Goal: Information Seeking & Learning: Check status

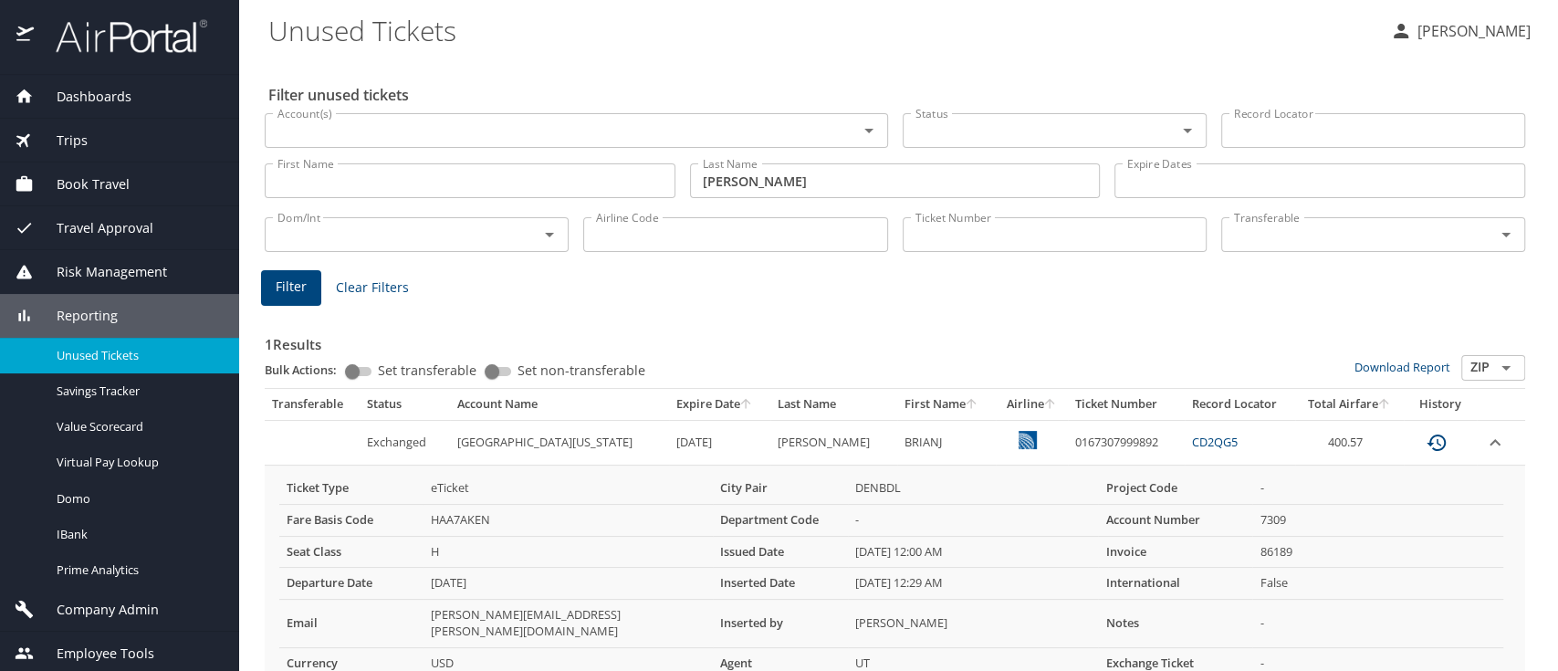
scroll to position [87, 0]
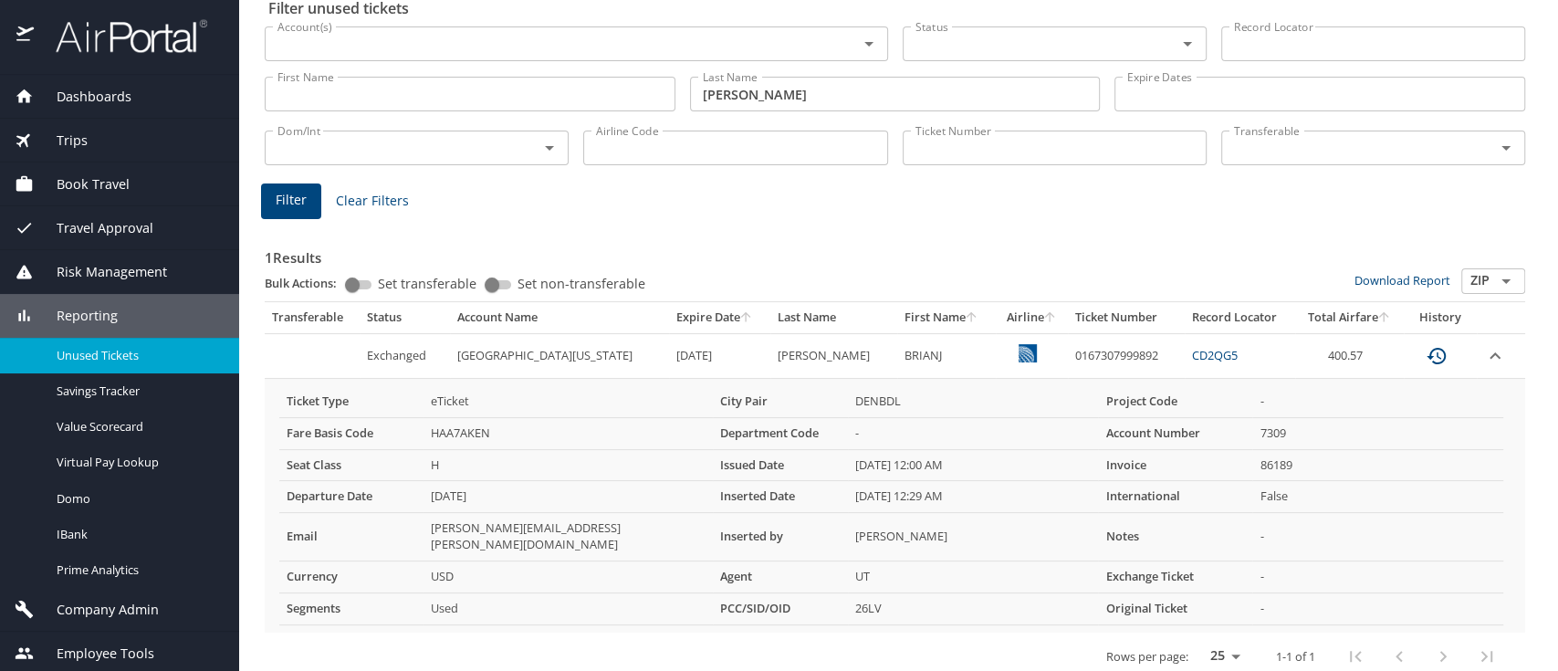
click at [642, 250] on h3 "1 Results" at bounding box center [895, 252] width 1260 height 32
click at [54, 91] on span "Dashboards" at bounding box center [83, 97] width 98 height 20
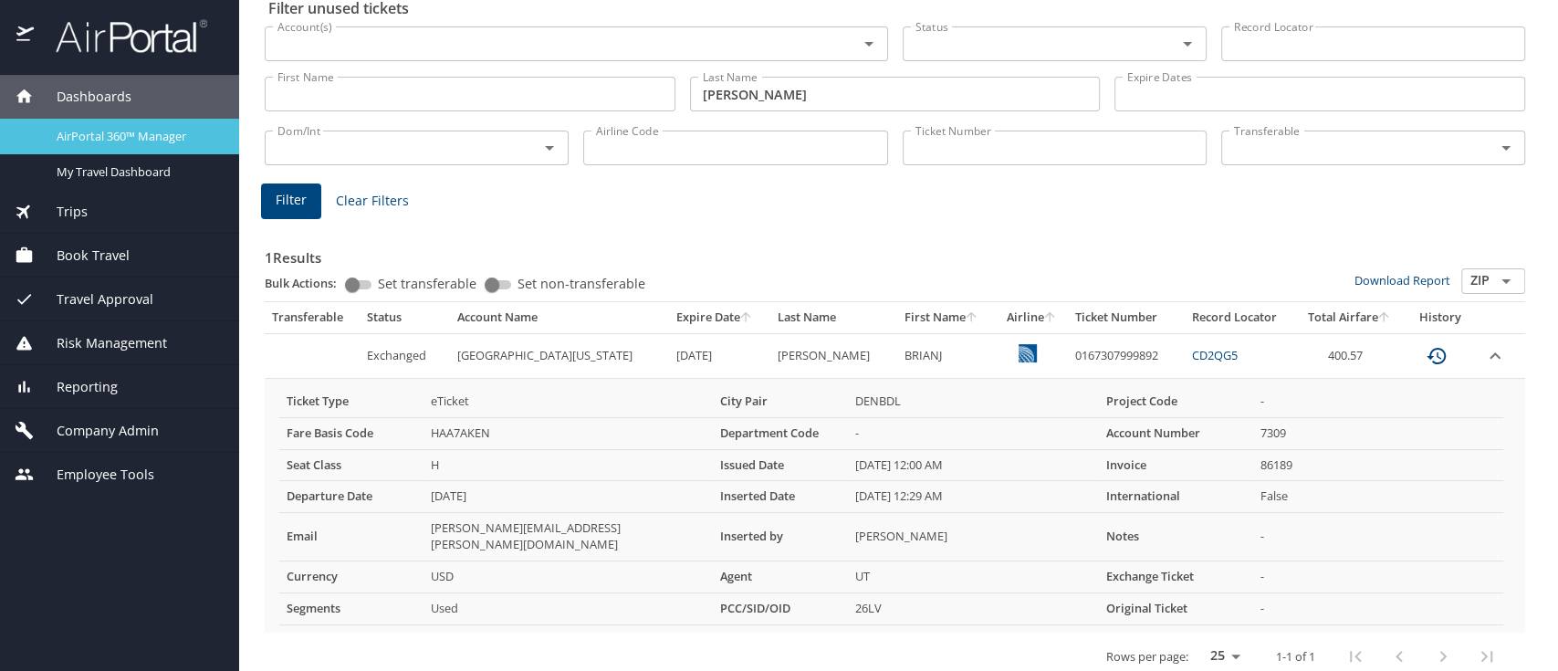
click at [102, 136] on span "AirPortal 360™ Manager" at bounding box center [137, 136] width 161 height 17
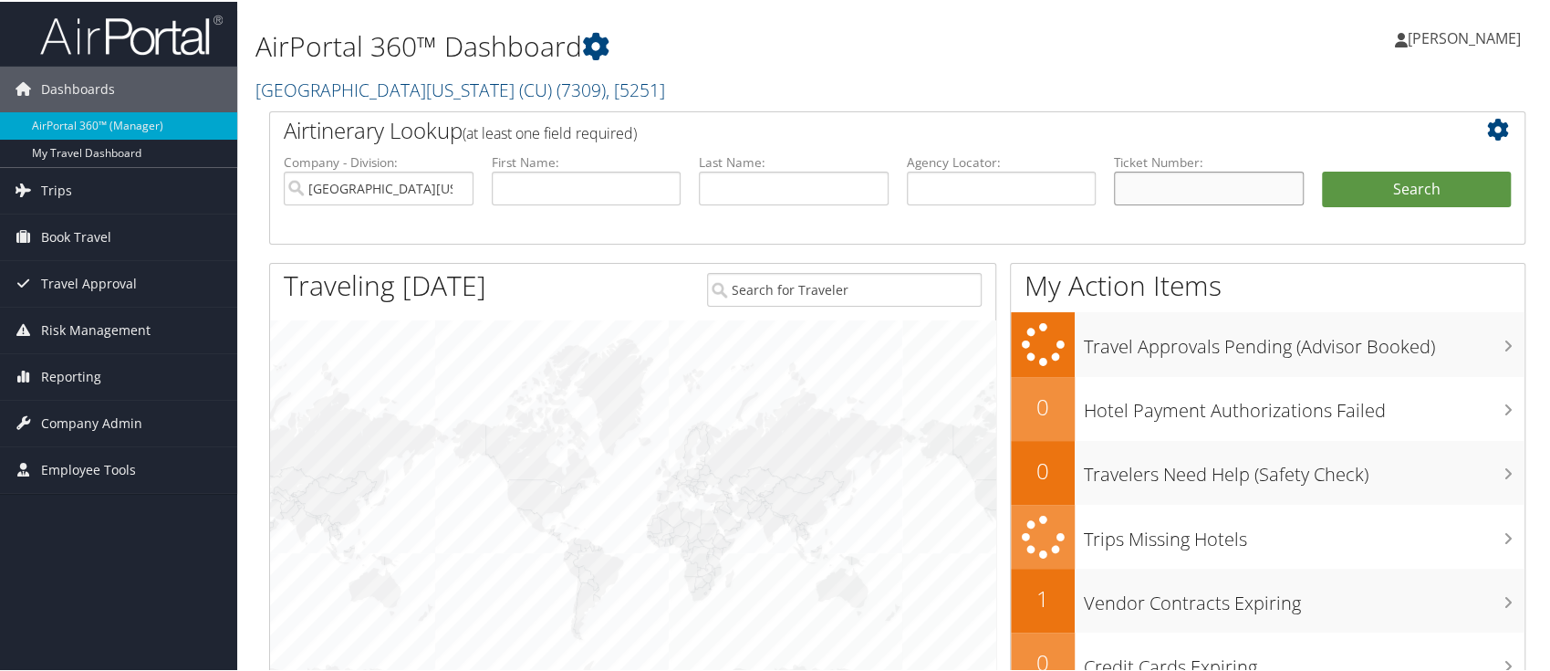
drag, startPoint x: 1138, startPoint y: 191, endPoint x: 1080, endPoint y: 216, distance: 62.9
click at [1138, 191] on input "text" at bounding box center [1209, 187] width 190 height 34
paste input "8900809763905"
type input "8900809763905"
click at [1407, 186] on button "Search" at bounding box center [1417, 188] width 190 height 37
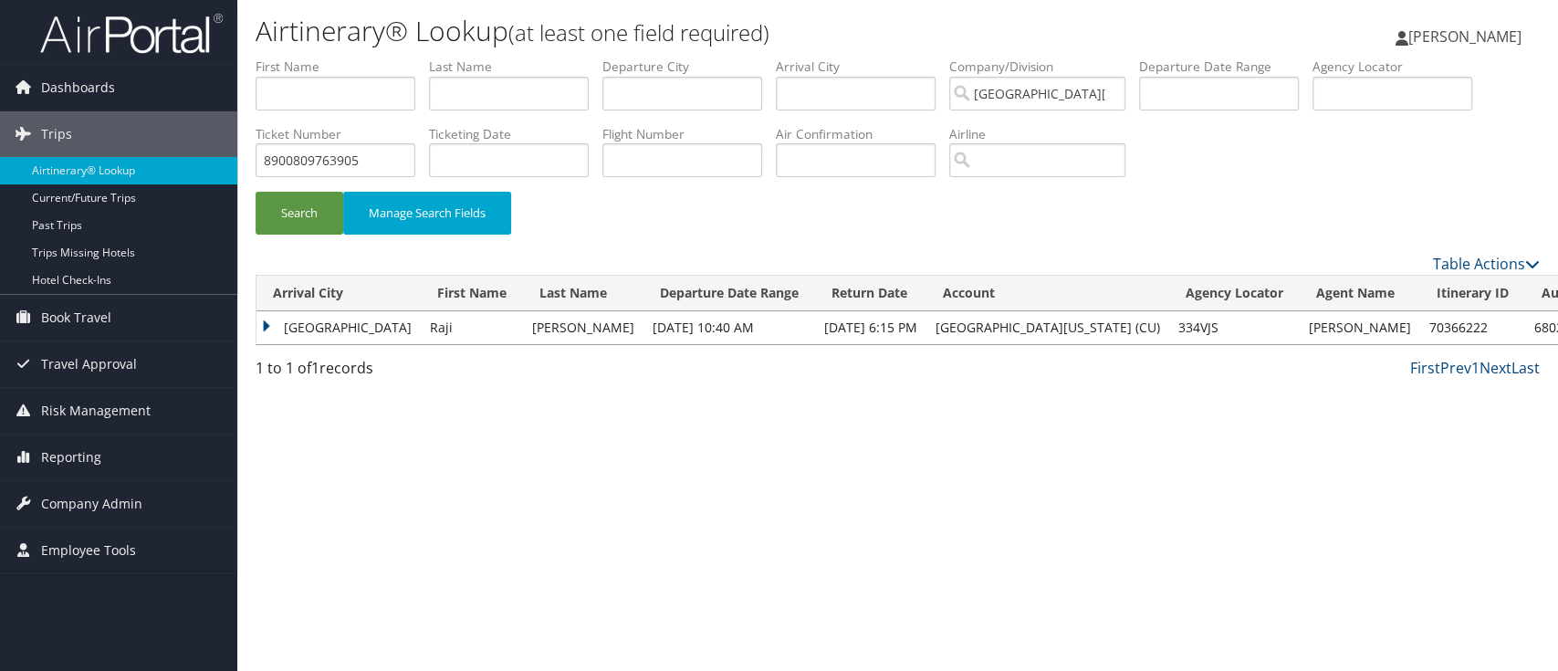
click at [259, 318] on td "Denver" at bounding box center [338, 327] width 164 height 33
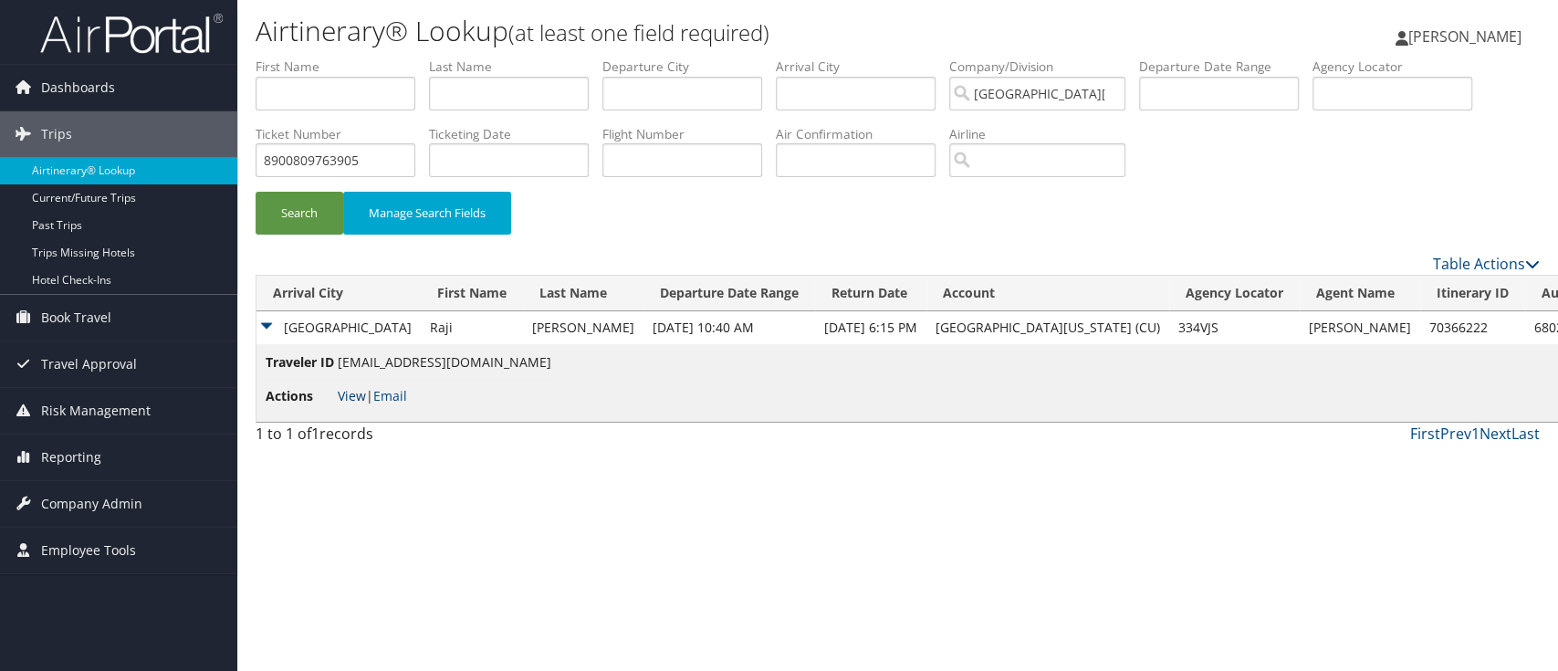
click at [357, 401] on link "View" at bounding box center [352, 395] width 28 height 17
click at [551, 505] on div "Airtinerary® Lookup (at least one field required) Shannon Miller Shannon Miller…" at bounding box center [897, 335] width 1321 height 671
drag, startPoint x: 386, startPoint y: 155, endPoint x: 175, endPoint y: 151, distance: 210.9
click at [175, 151] on div "Dashboards AirPortal 360™ (Manager) My Travel Dashboard Trips Airtinerary® Look…" at bounding box center [779, 335] width 1558 height 671
paste input "0167940410319"
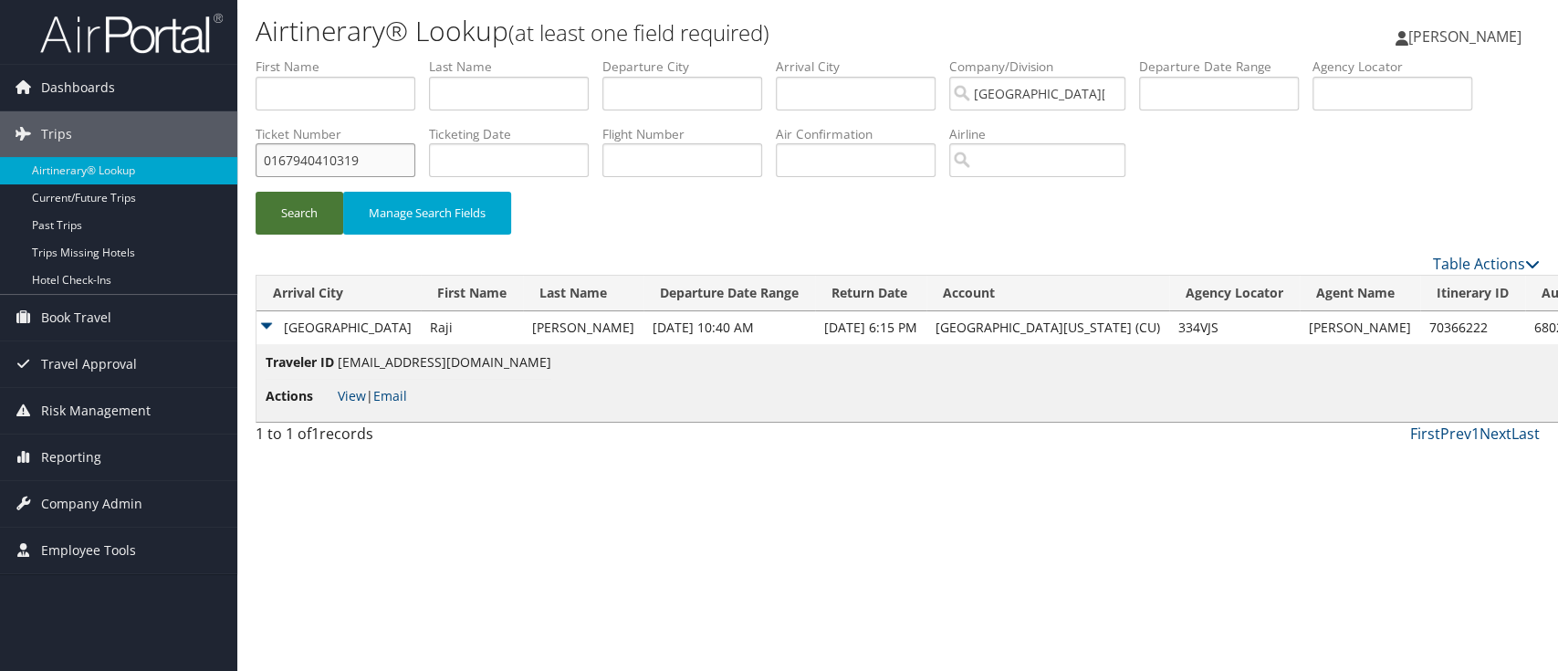
type input "0167940410319"
click at [312, 215] on button "Search" at bounding box center [300, 213] width 88 height 43
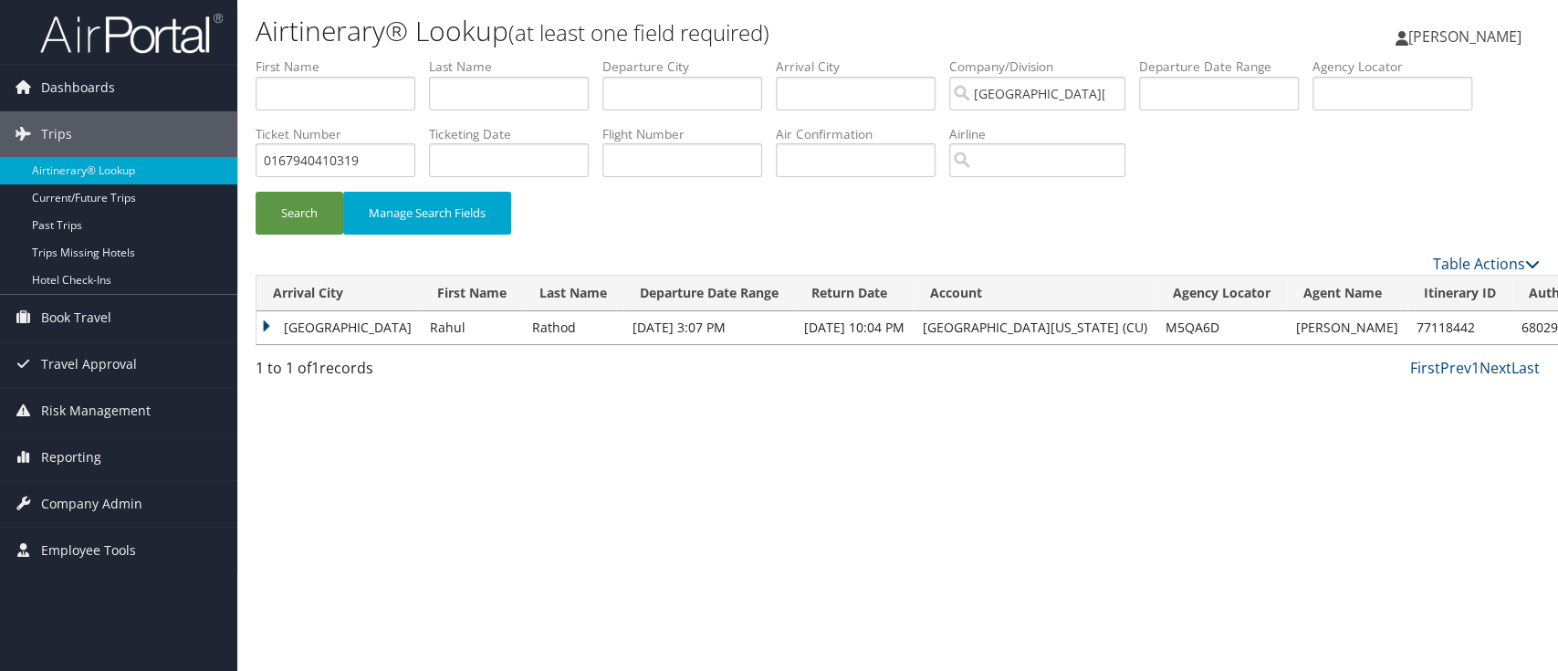
click at [260, 321] on td "Denver" at bounding box center [338, 327] width 164 height 33
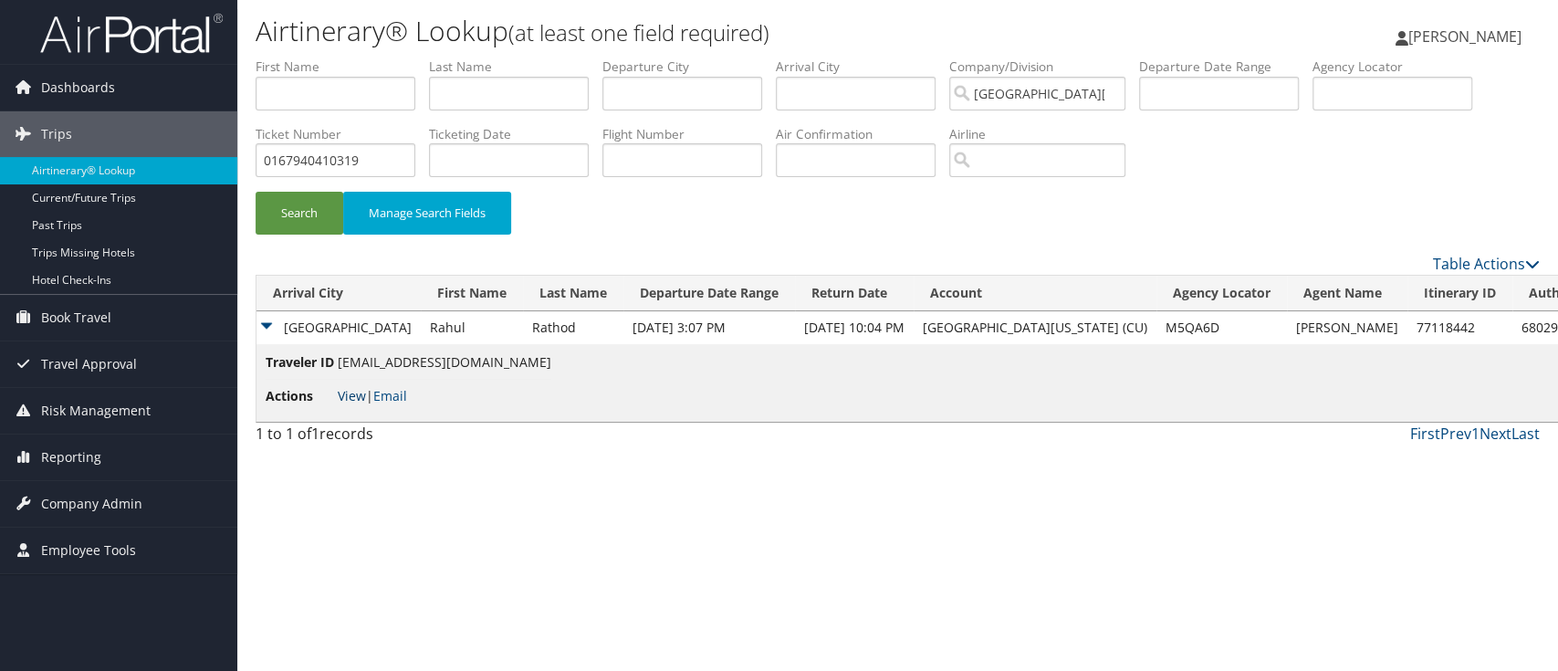
click at [349, 398] on link "View" at bounding box center [352, 395] width 28 height 17
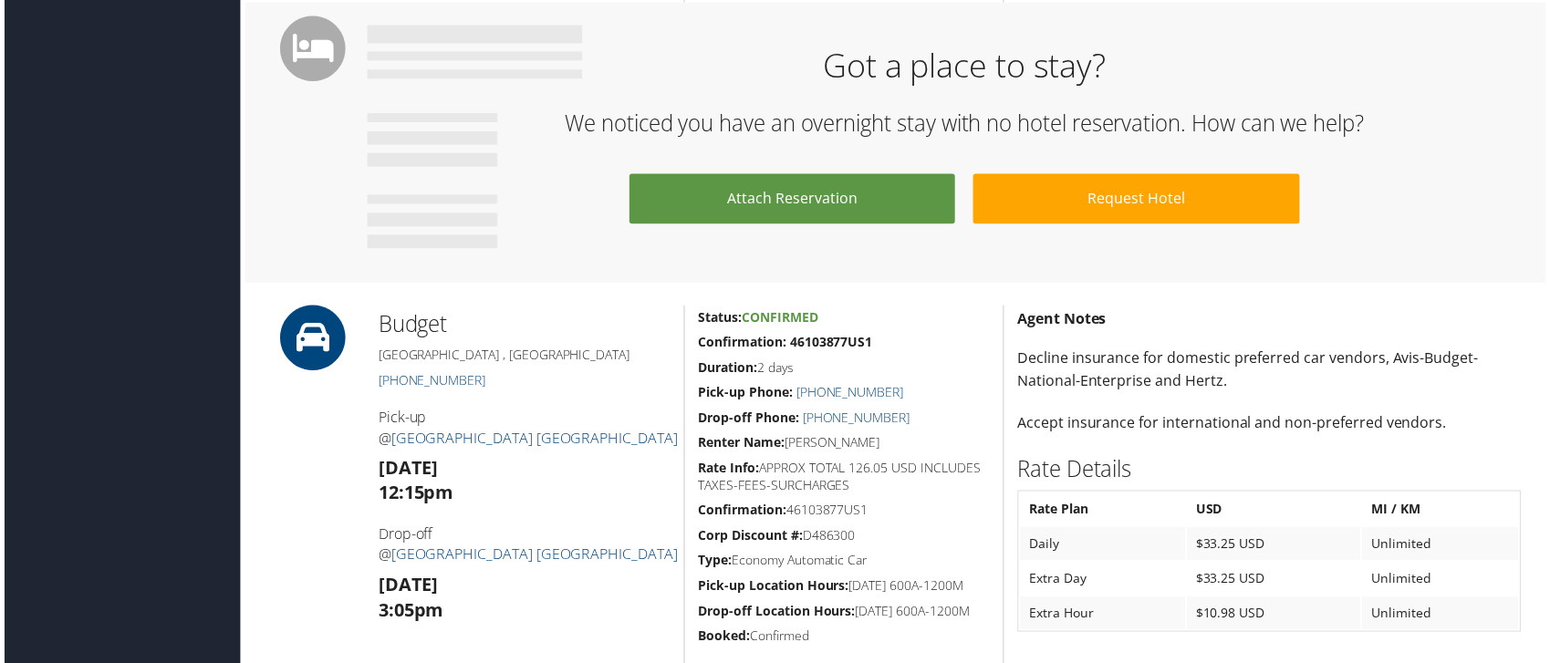
scroll to position [486, 0]
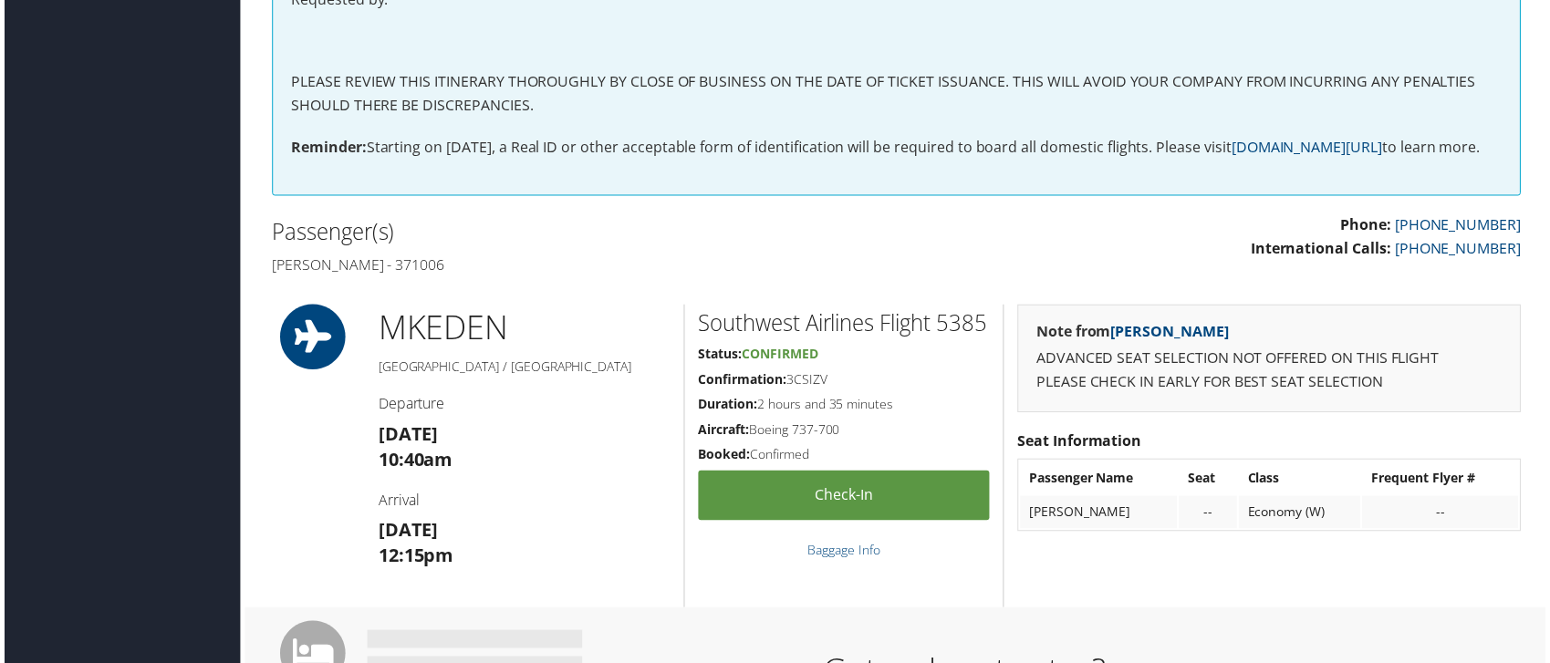
drag, startPoint x: 475, startPoint y: 284, endPoint x: 424, endPoint y: 289, distance: 50.5
click at [424, 277] on h4 "[PERSON_NAME] - 371006" at bounding box center [576, 266] width 615 height 20
copy h4 "371006"
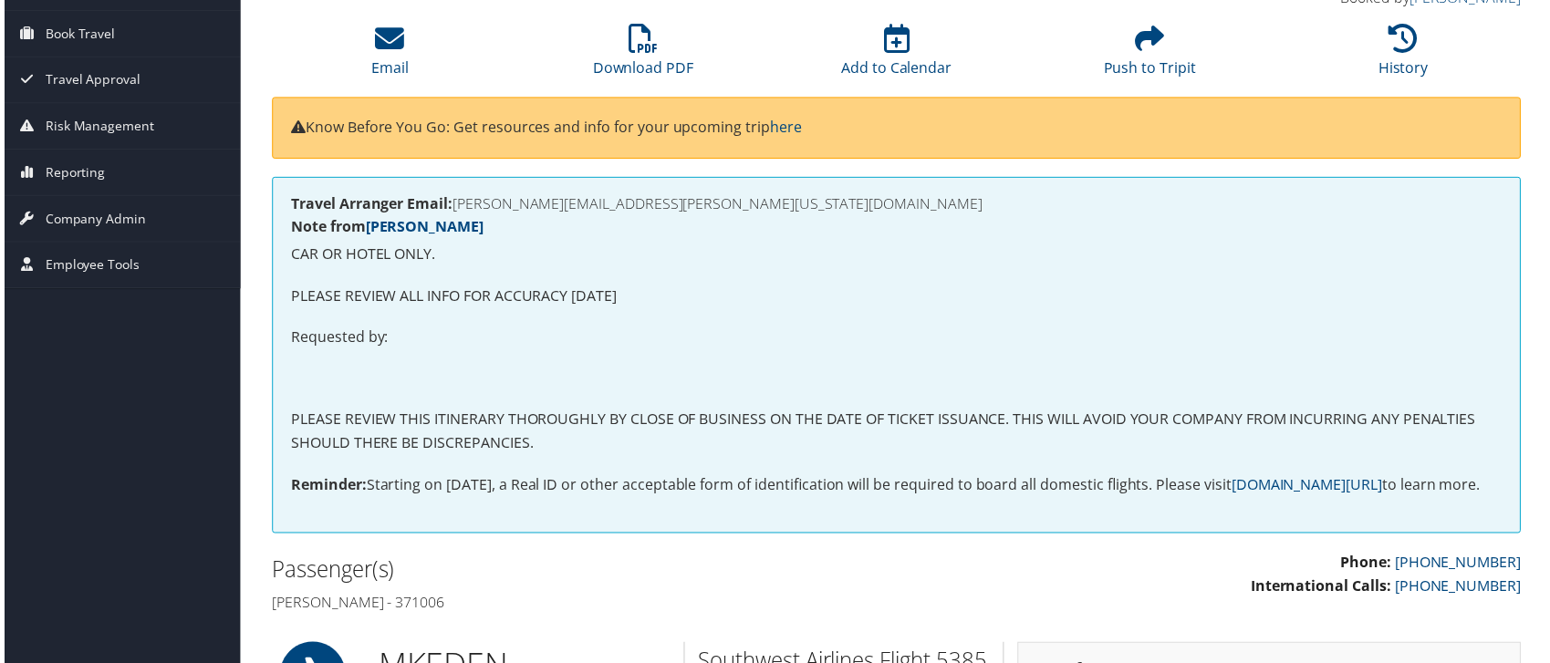
scroll to position [121, 0]
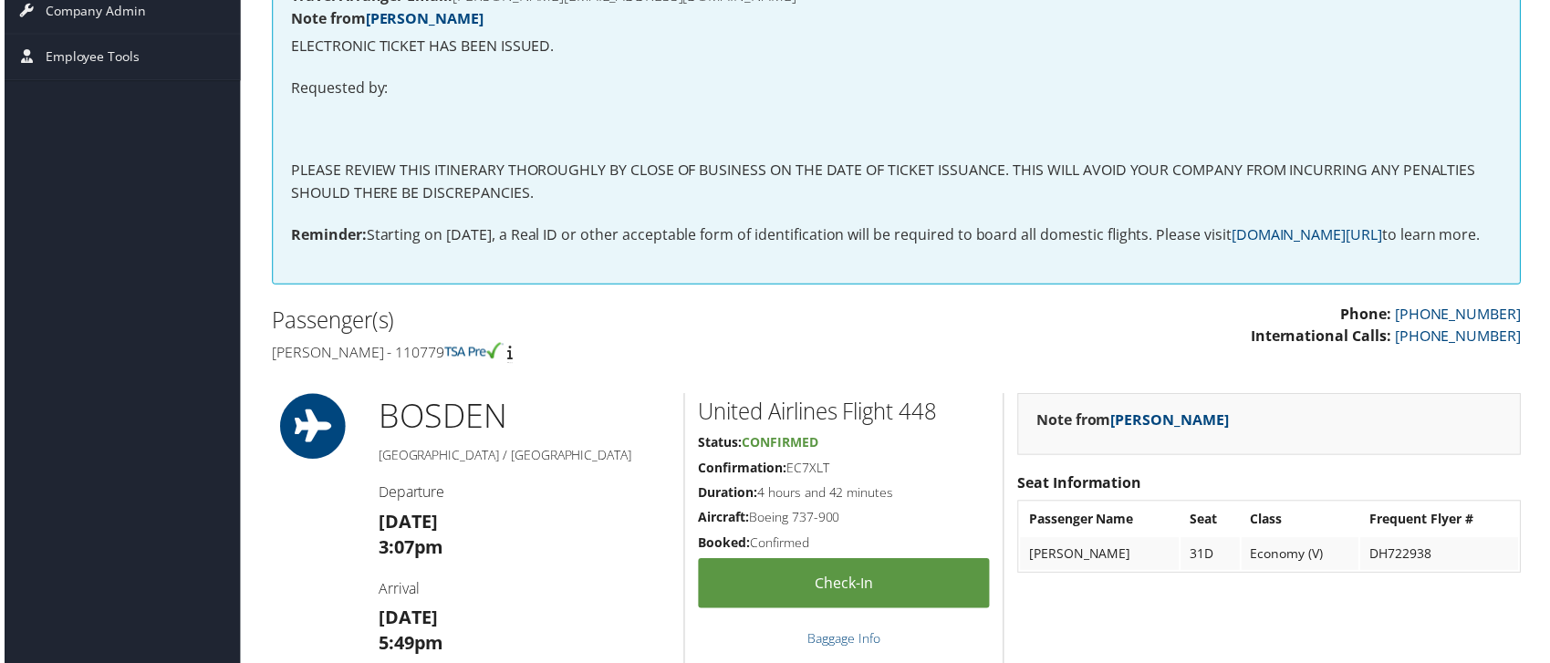
scroll to position [365, 0]
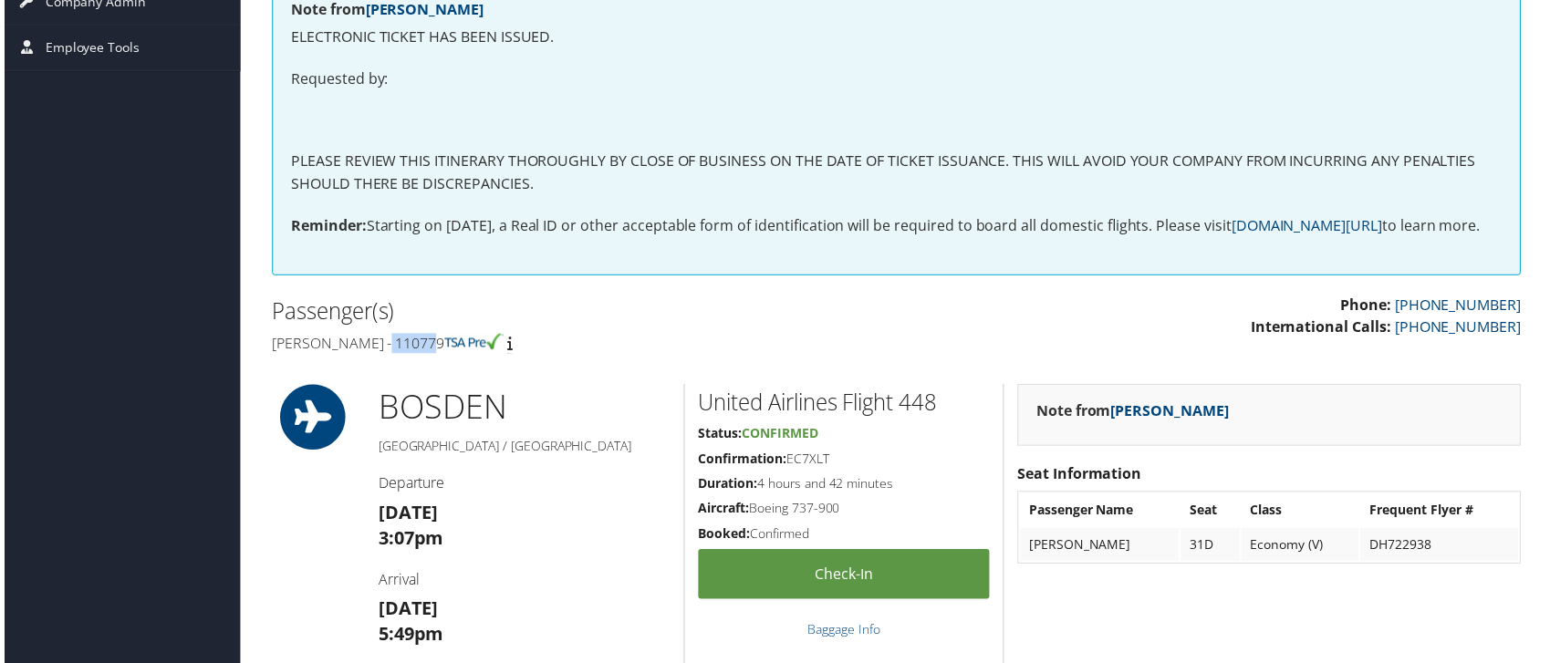
drag, startPoint x: 438, startPoint y: 367, endPoint x: 391, endPoint y: 373, distance: 47.9
click at [391, 356] on h4 "[PERSON_NAME] - 110779" at bounding box center [576, 346] width 615 height 20
copy h4 "110779"
